Goal: Task Accomplishment & Management: Use online tool/utility

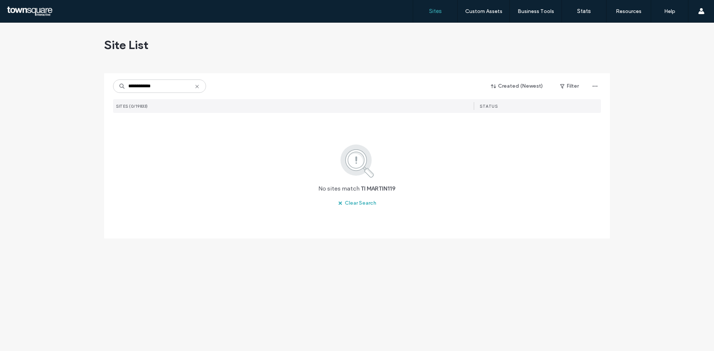
type input "**********"
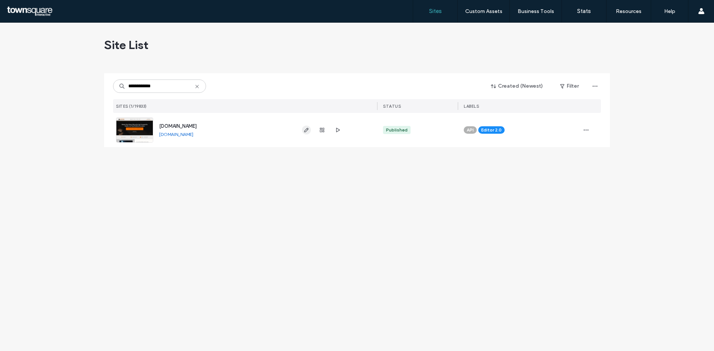
click at [302, 132] on span "button" at bounding box center [306, 130] width 9 height 9
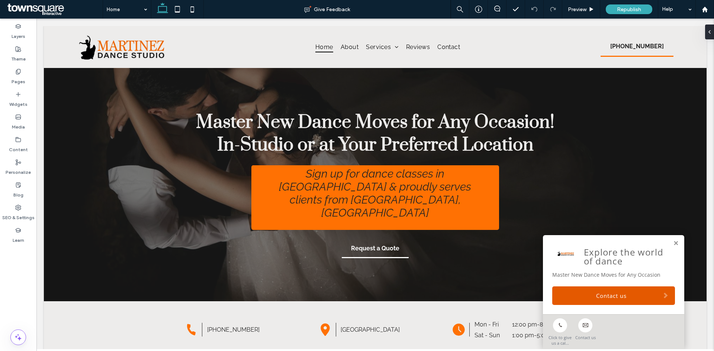
click at [673, 244] on div "Explore the world of dance Master New Dance Moves for Any Occasion Contact us" at bounding box center [613, 274] width 141 height 79
click at [673, 242] on link at bounding box center [676, 244] width 6 height 6
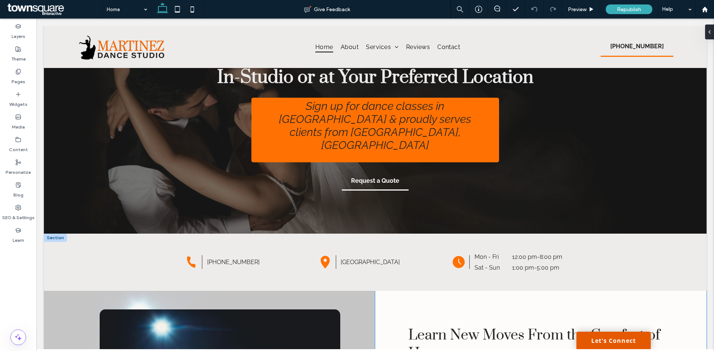
scroll to position [186, 0]
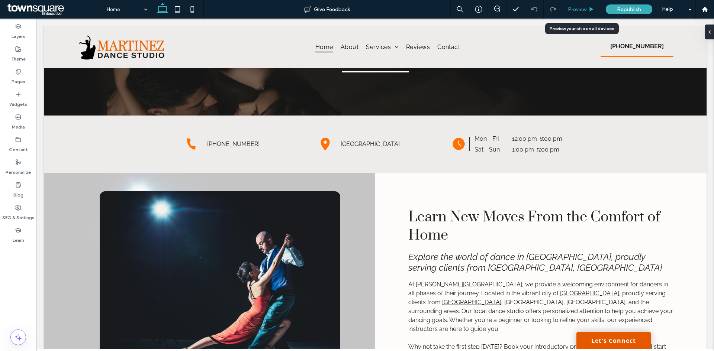
click at [587, 11] on span "Preview" at bounding box center [577, 9] width 19 height 6
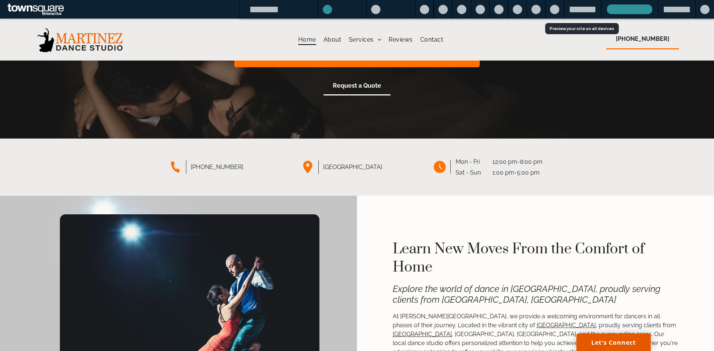
scroll to position [67, 0]
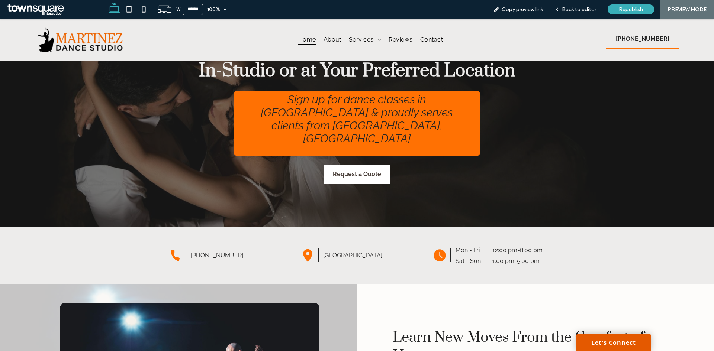
click at [363, 165] on span "Request a Quote" at bounding box center [357, 174] width 48 height 19
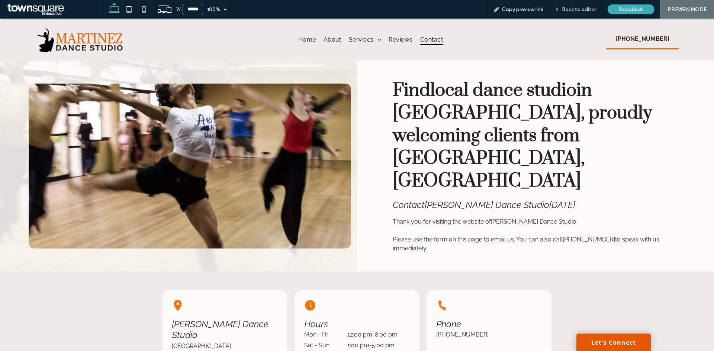
click at [293, 33] on div "Home About Services Private Dance Lessons American Ballroom Dance Lessons Salsa…" at bounding box center [370, 40] width 366 height 42
click at [299, 39] on span "Home" at bounding box center [307, 39] width 18 height 11
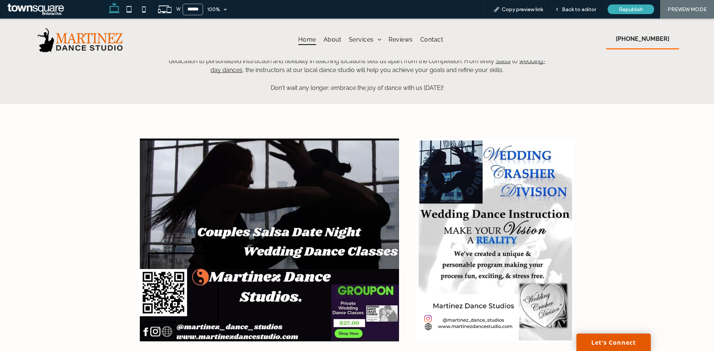
scroll to position [1376, 0]
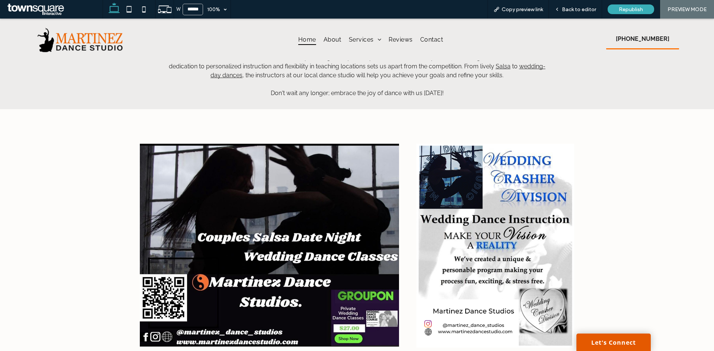
click at [324, 226] on img at bounding box center [269, 245] width 259 height 203
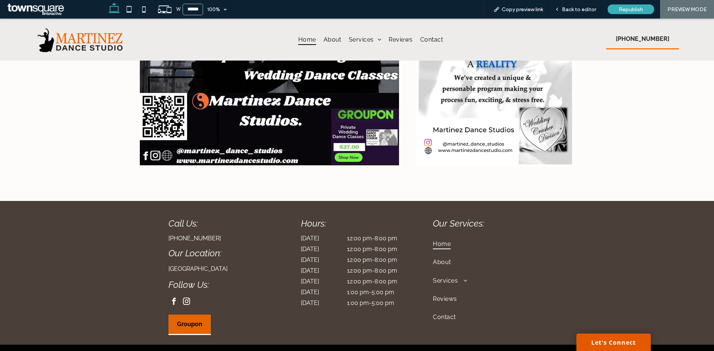
scroll to position [1574, 0]
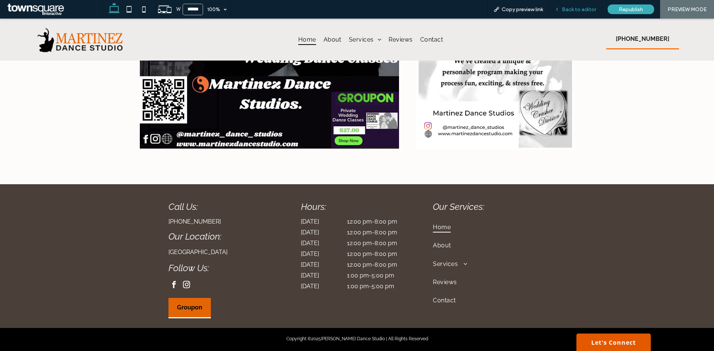
click at [573, 7] on span "Back to editor" at bounding box center [579, 9] width 34 height 6
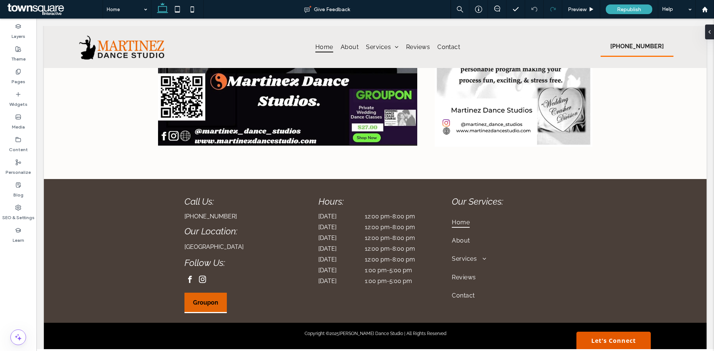
scroll to position [1572, 0]
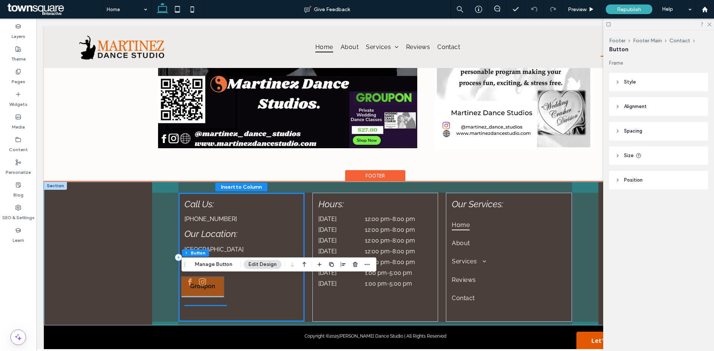
type input "**"
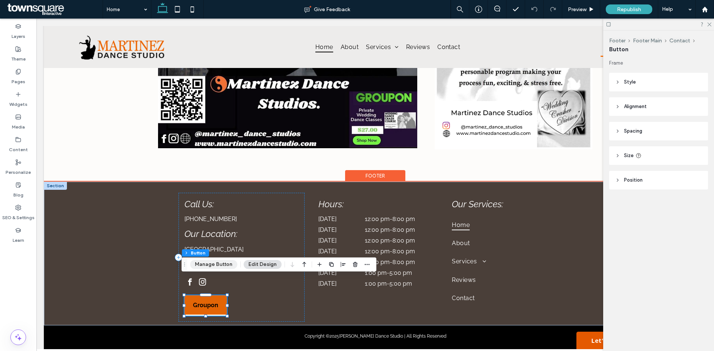
click at [208, 266] on button "Manage Button" at bounding box center [213, 264] width 47 height 9
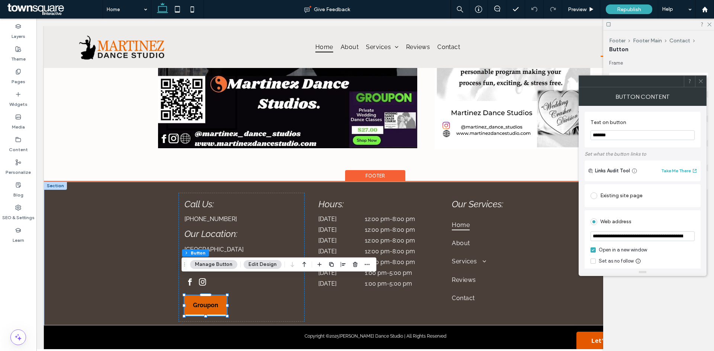
drag, startPoint x: 590, startPoint y: 236, endPoint x: 619, endPoint y: 237, distance: 28.6
click at [619, 237] on div "**********" at bounding box center [643, 251] width 116 height 81
drag, startPoint x: 592, startPoint y: 236, endPoint x: 707, endPoint y: 225, distance: 115.8
click at [709, 226] on body ".wqwq-1{fill:#231f20;} .cls-1q, .cls-2q { fill-rule: evenodd; } .cls-2q { fill:…" at bounding box center [357, 175] width 714 height 351
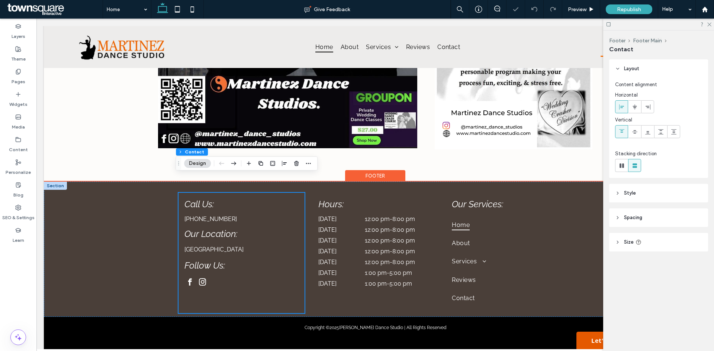
scroll to position [1570, 0]
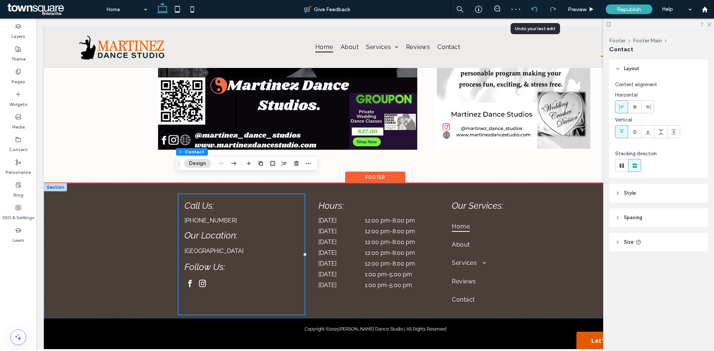
click at [535, 9] on icon at bounding box center [534, 9] width 6 height 6
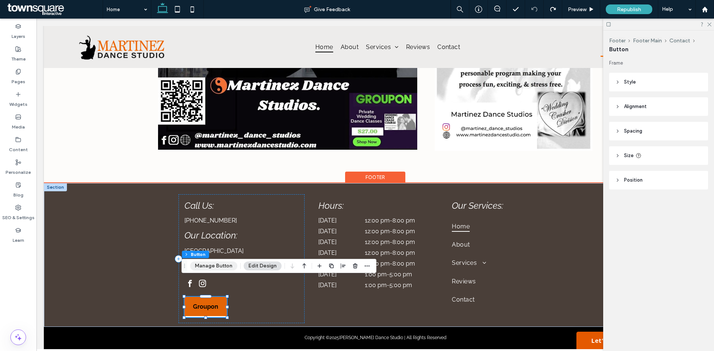
click at [203, 266] on button "Manage Button" at bounding box center [213, 266] width 47 height 9
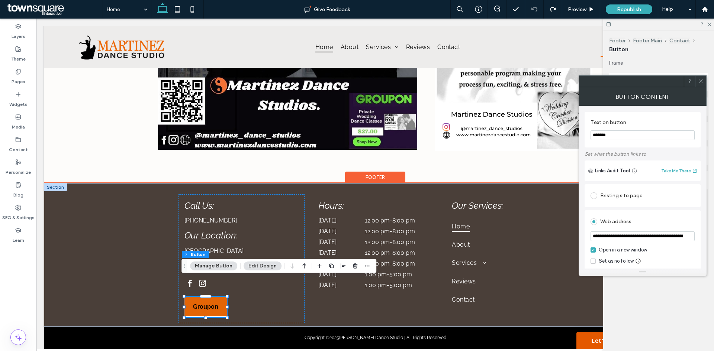
click at [679, 237] on input "**********" at bounding box center [643, 237] width 104 height 10
type input "*"
paste input "**********"
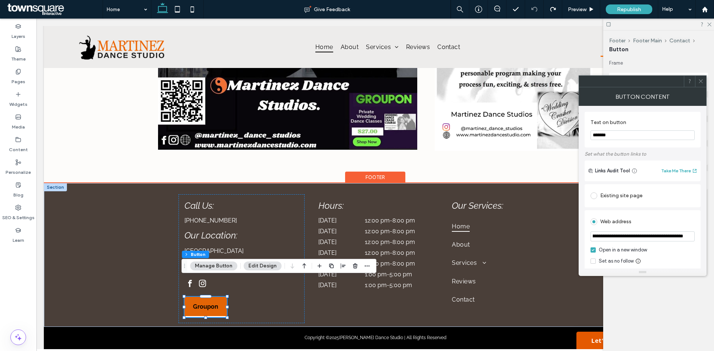
type input "**********"
click at [701, 80] on icon at bounding box center [701, 81] width 6 height 6
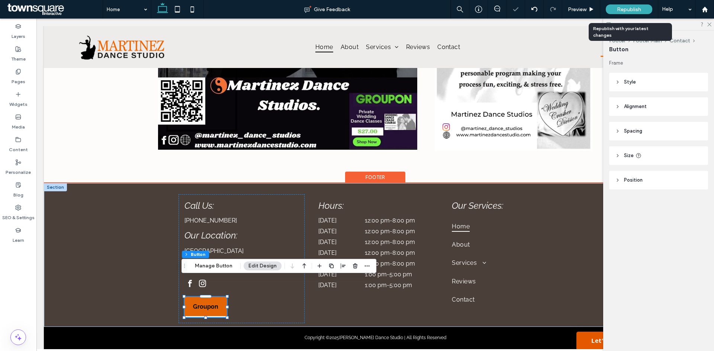
click at [634, 7] on span "Republish" at bounding box center [629, 9] width 24 height 6
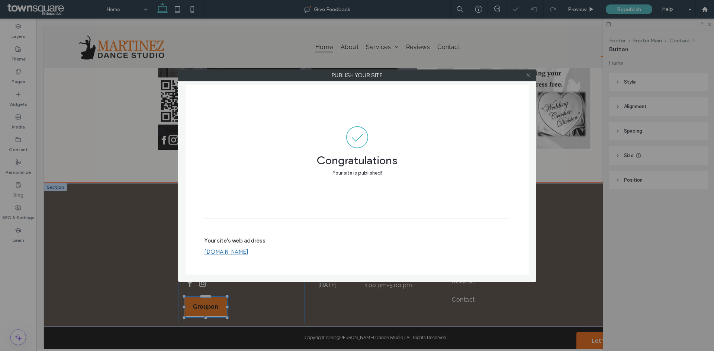
click at [527, 77] on icon at bounding box center [529, 76] width 6 height 6
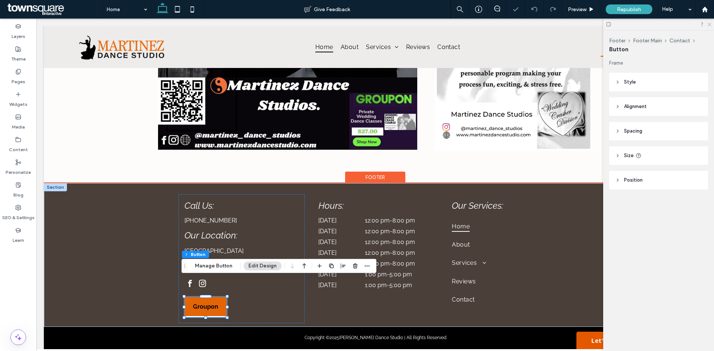
click at [708, 26] on use at bounding box center [709, 25] width 4 height 4
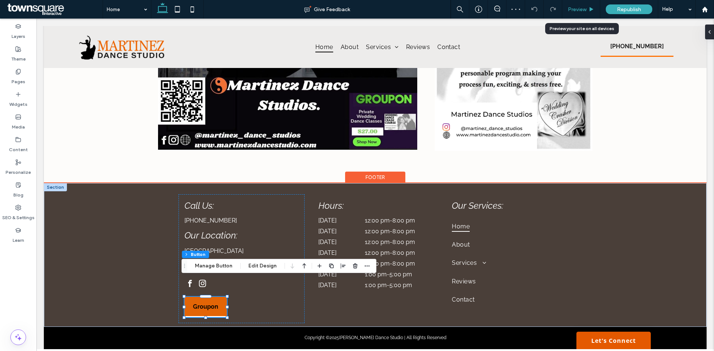
click at [579, 7] on span "Preview" at bounding box center [577, 9] width 19 height 6
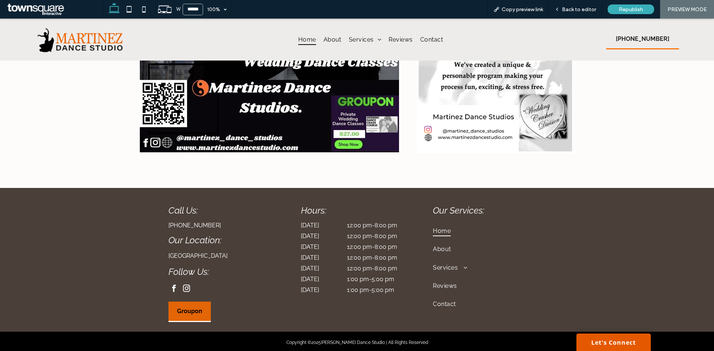
scroll to position [1573, 0]
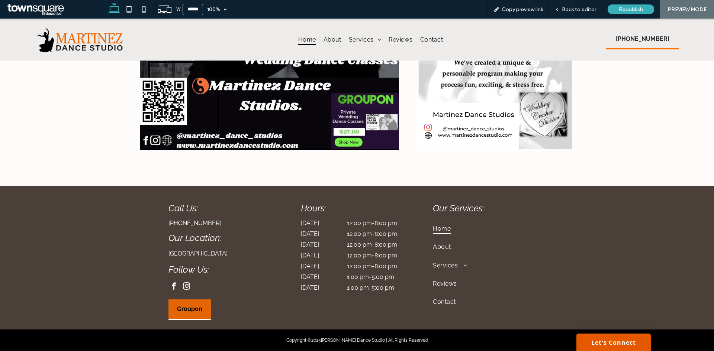
click at [179, 300] on link "Groupon" at bounding box center [189, 310] width 42 height 20
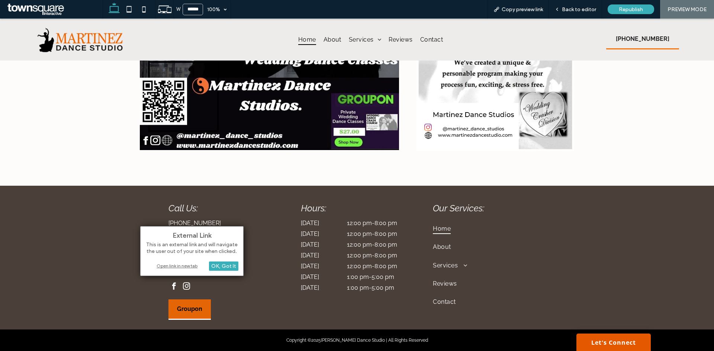
click at [179, 267] on div "Open link in new tab" at bounding box center [191, 266] width 93 height 8
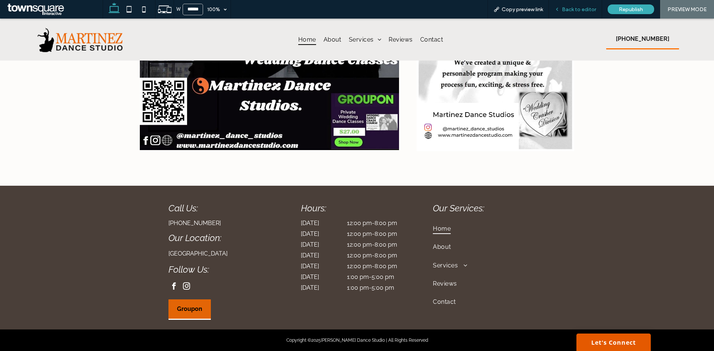
click at [572, 7] on span "Back to editor" at bounding box center [579, 9] width 34 height 6
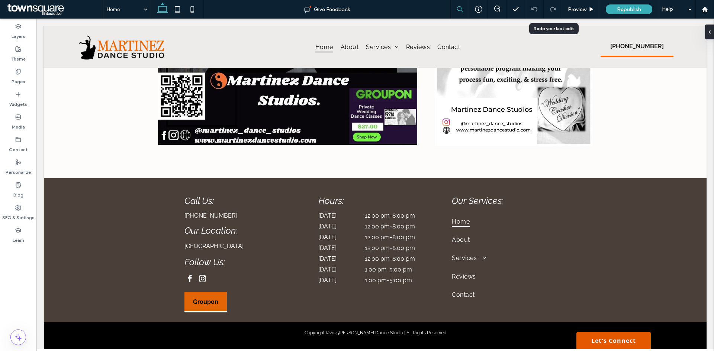
scroll to position [1570, 0]
